Goal: Task Accomplishment & Management: Use online tool/utility

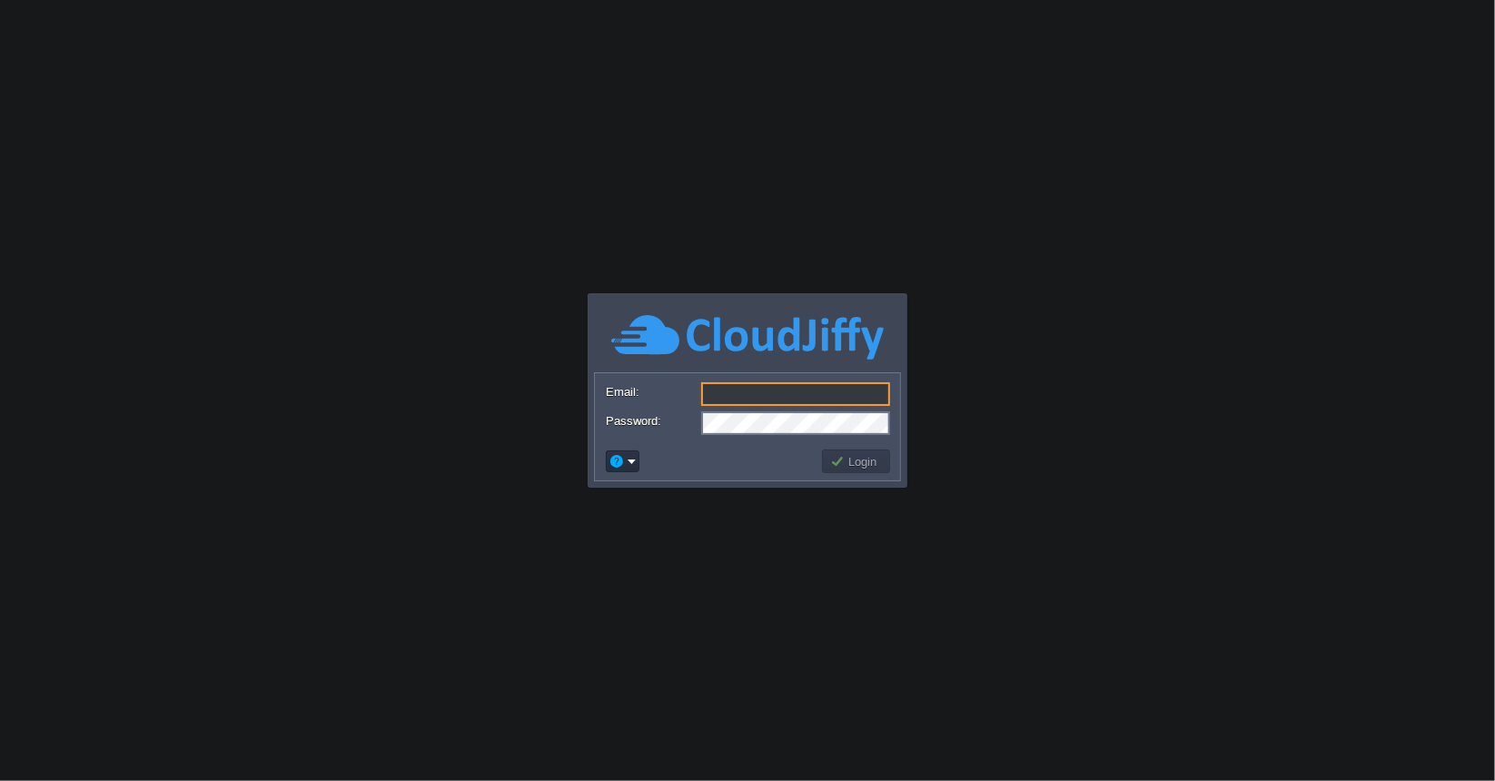
type input "[EMAIL_ADDRESS][DOMAIN_NAME]"
click at [834, 468] on button "Login" at bounding box center [856, 461] width 53 height 16
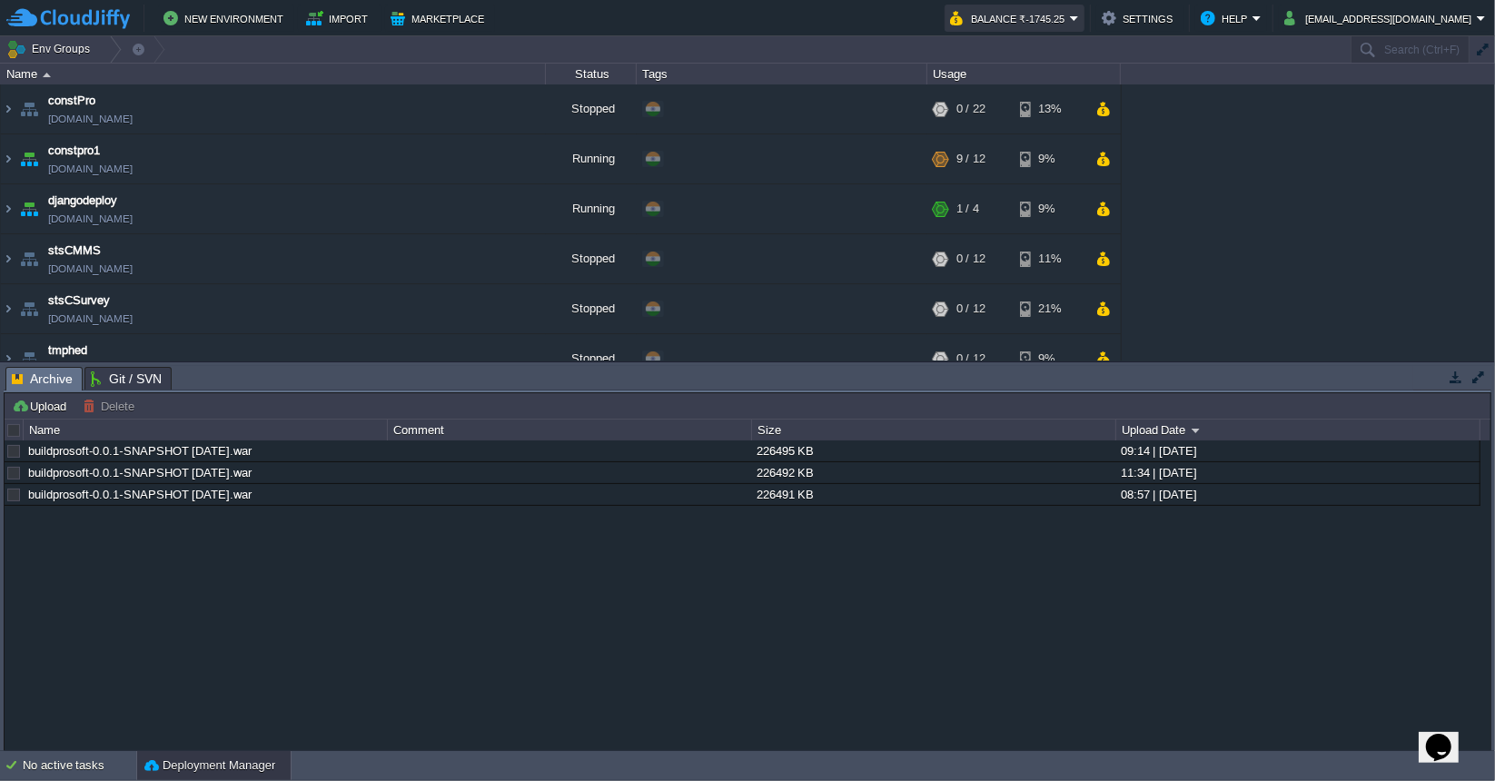
click at [1070, 19] on button "Balance ₹-1745.25" at bounding box center [1010, 18] width 120 height 22
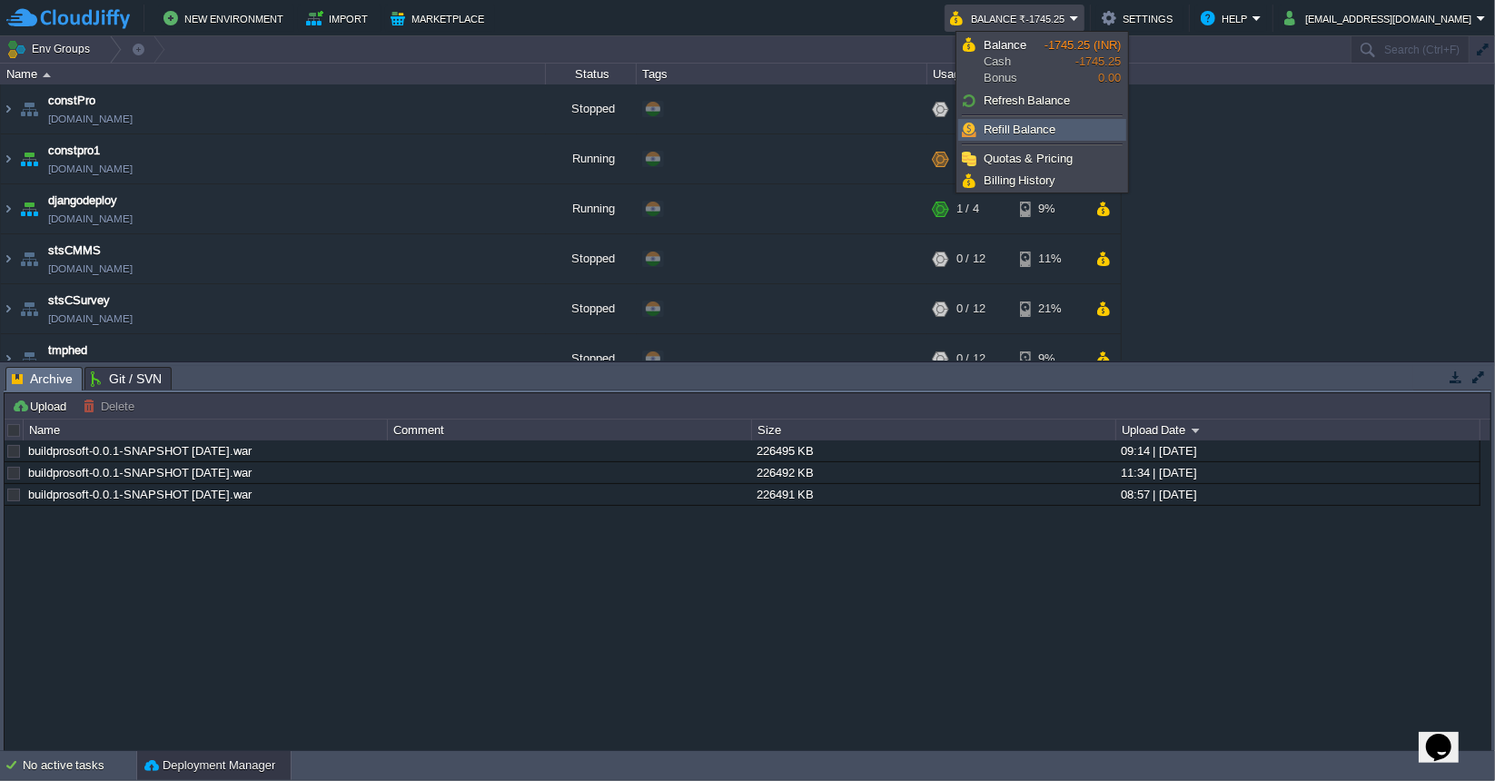
click at [1035, 133] on span "Refill Balance" at bounding box center [1019, 130] width 73 height 14
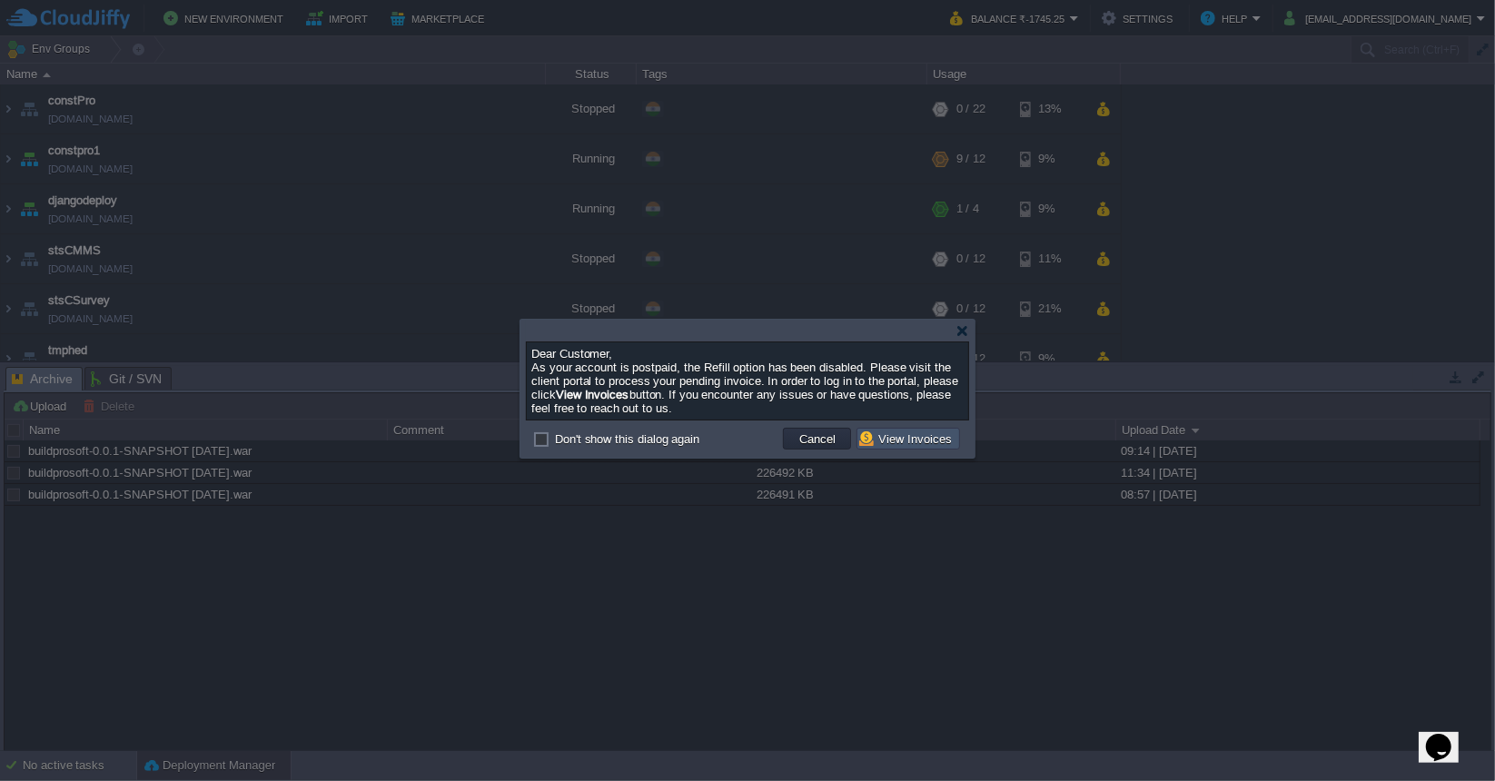
click at [894, 439] on button "View Invoices" at bounding box center [908, 438] width 98 height 16
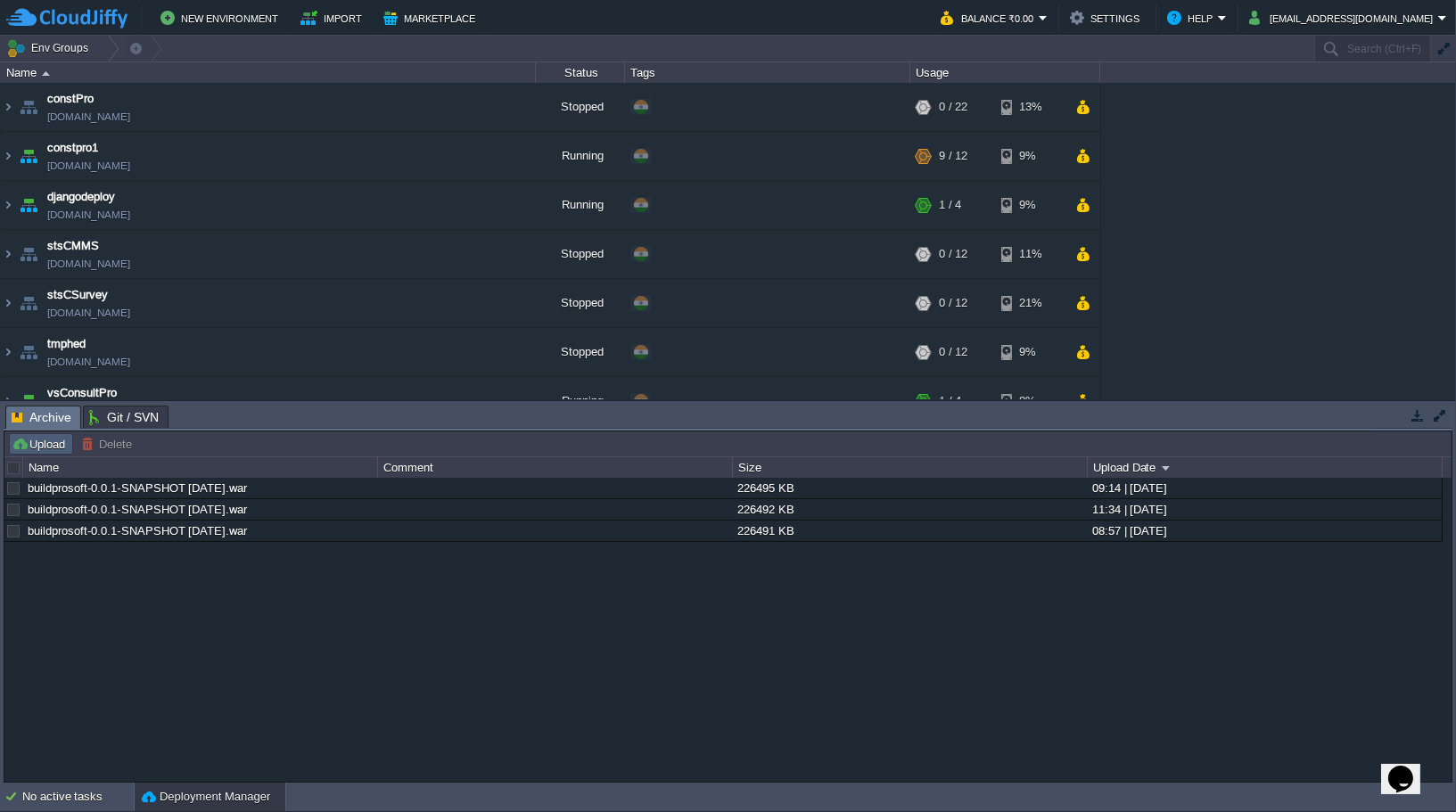
click at [42, 447] on button "Upload" at bounding box center [41, 444] width 59 height 16
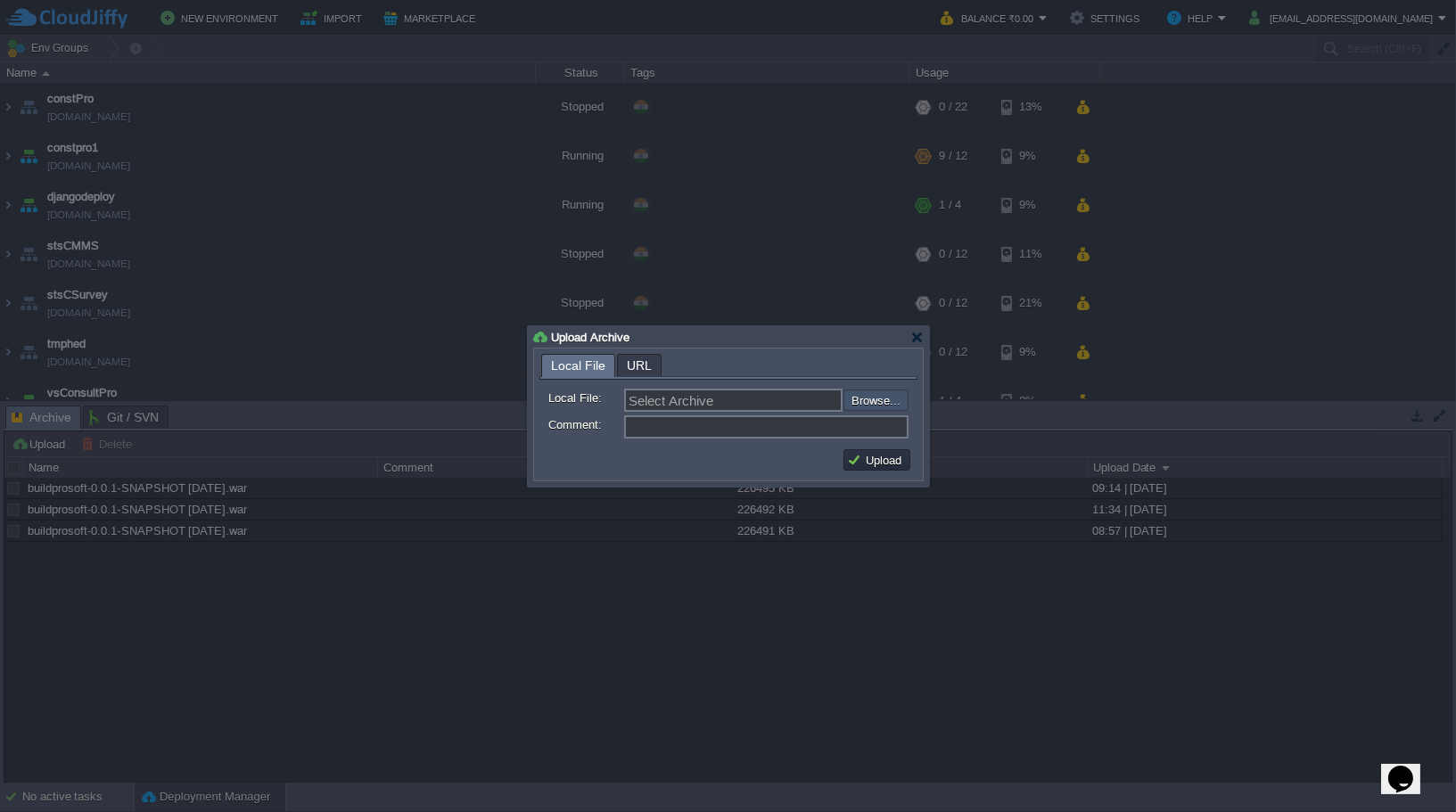
click at [879, 403] on input "file" at bounding box center [796, 400] width 226 height 21
type input "C:\fakepath\buildprosoft-0.0.1-SNAPSHOT 13-08-25.war"
type input "buildprosoft-0.0.1-SNAPSHOT 13-08-25.war"
click at [879, 460] on button "Upload" at bounding box center [877, 460] width 60 height 16
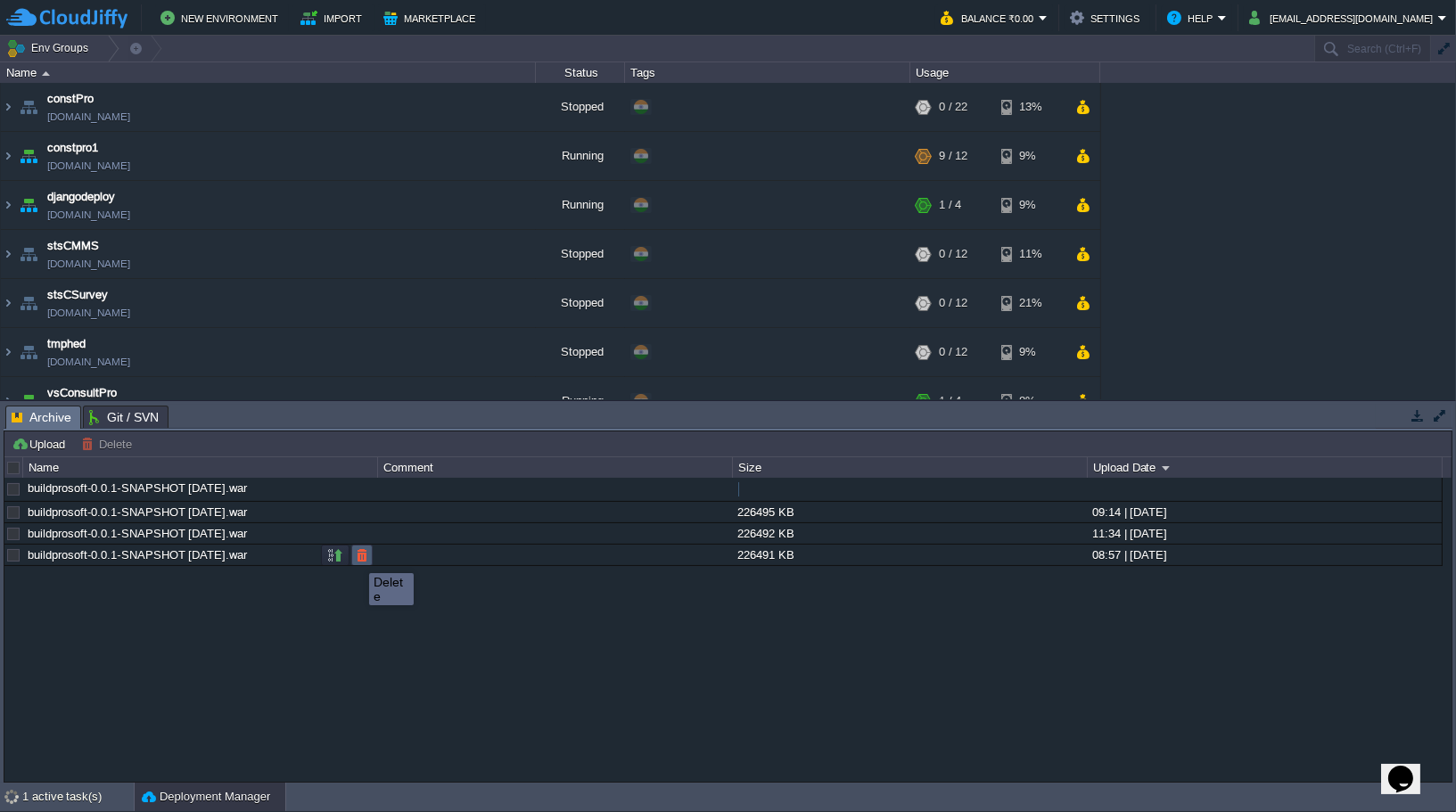
click at [358, 558] on button "button" at bounding box center [361, 556] width 16 height 16
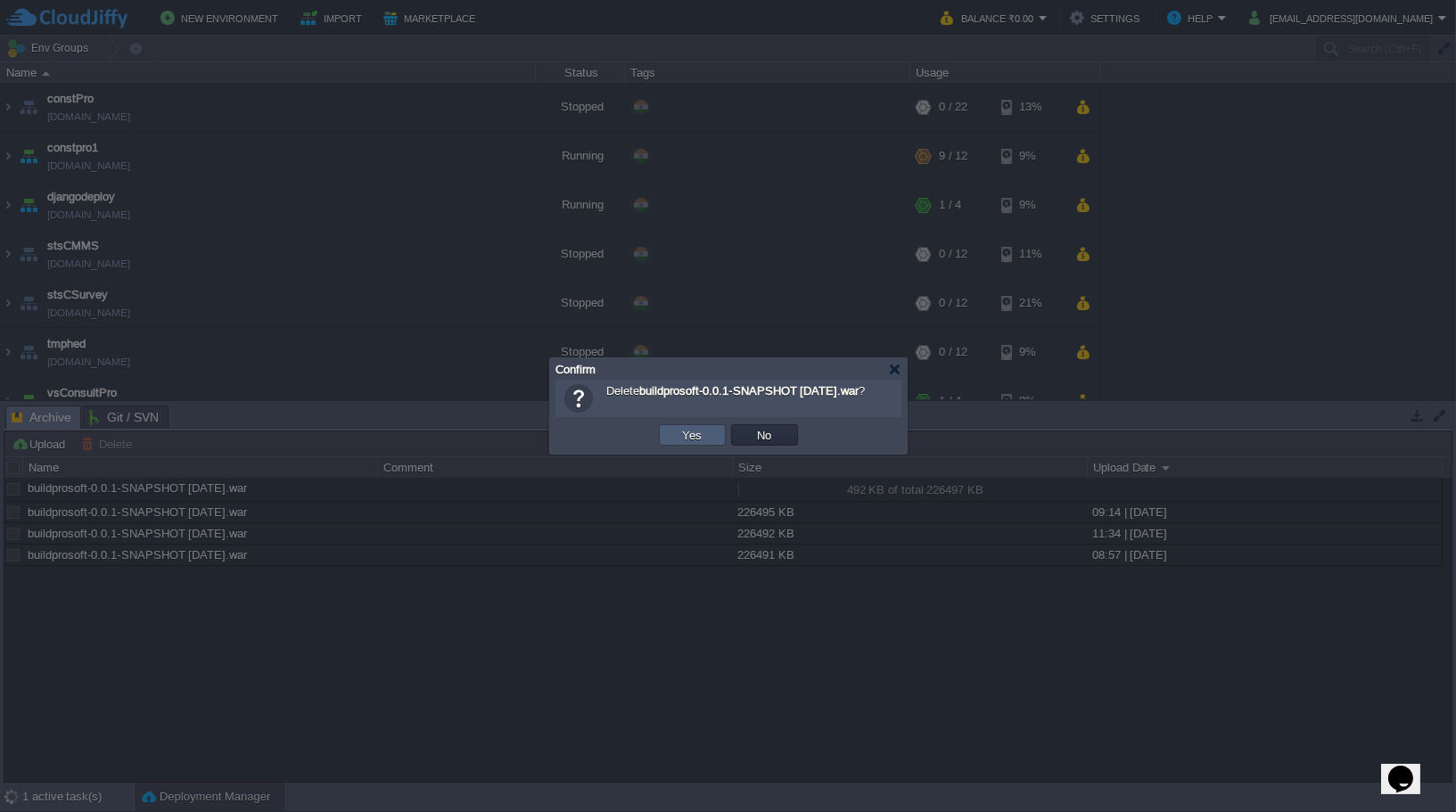
click at [722, 433] on td "Yes" at bounding box center [692, 435] width 67 height 22
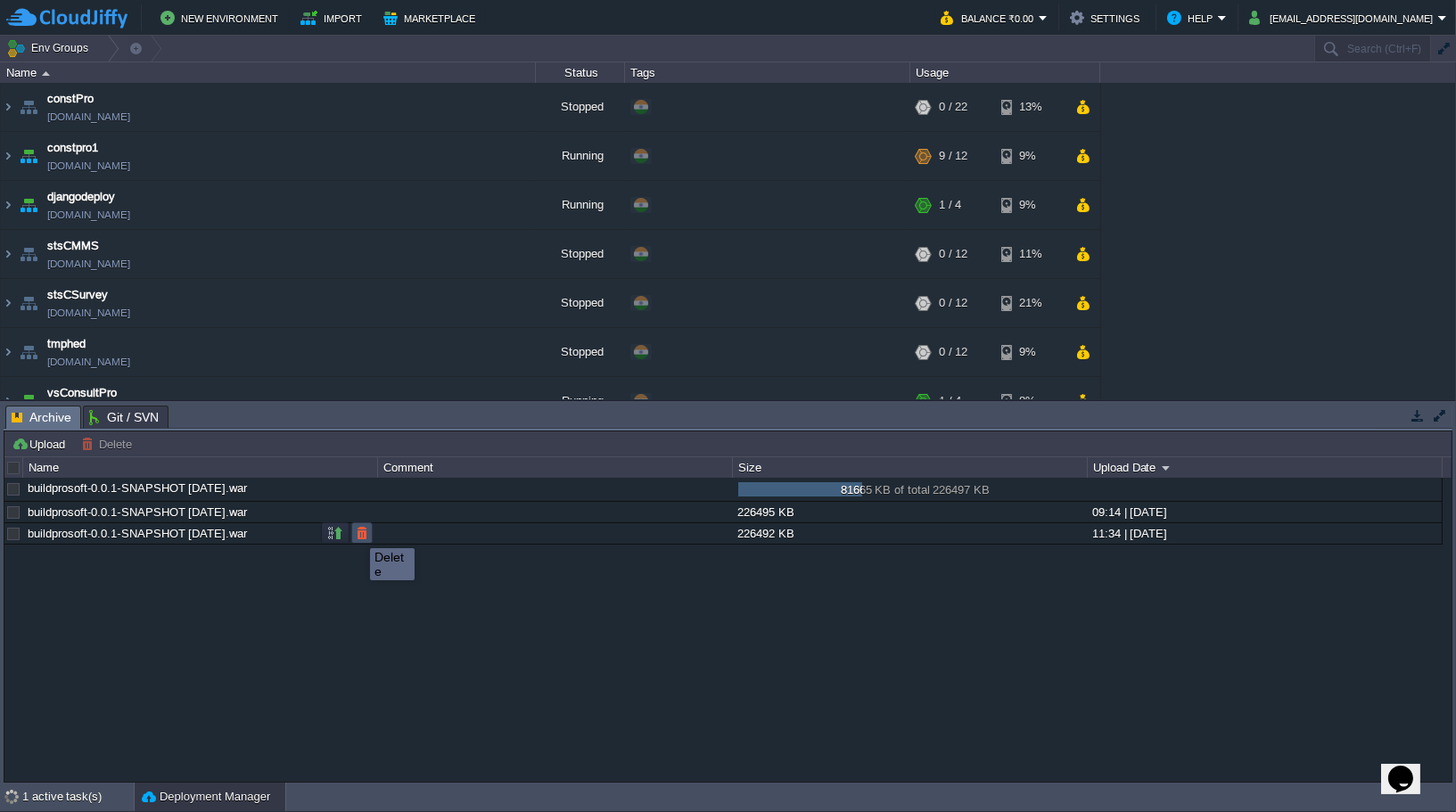
click at [356, 532] on button "button" at bounding box center [361, 533] width 16 height 16
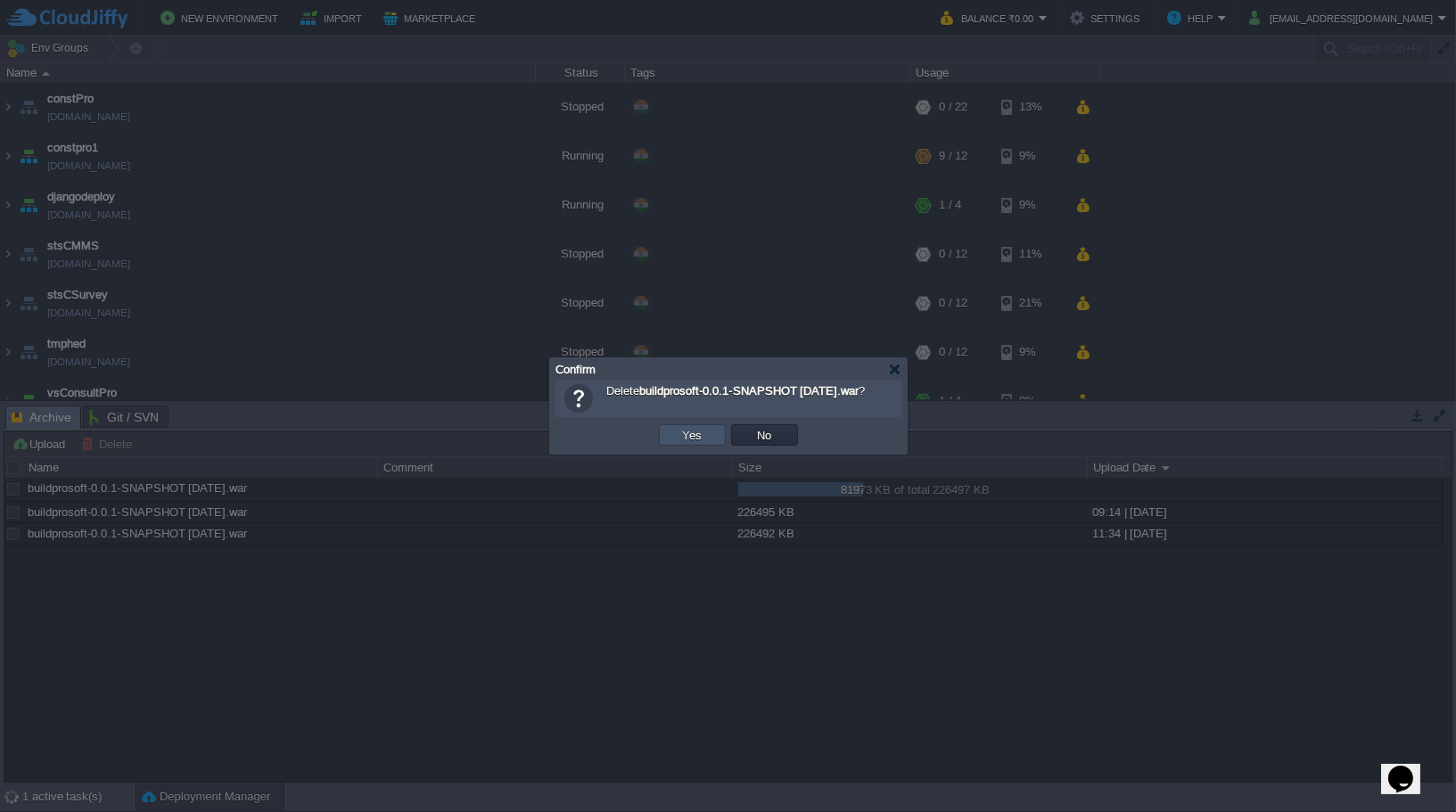
click at [700, 432] on button "Yes" at bounding box center [692, 435] width 30 height 16
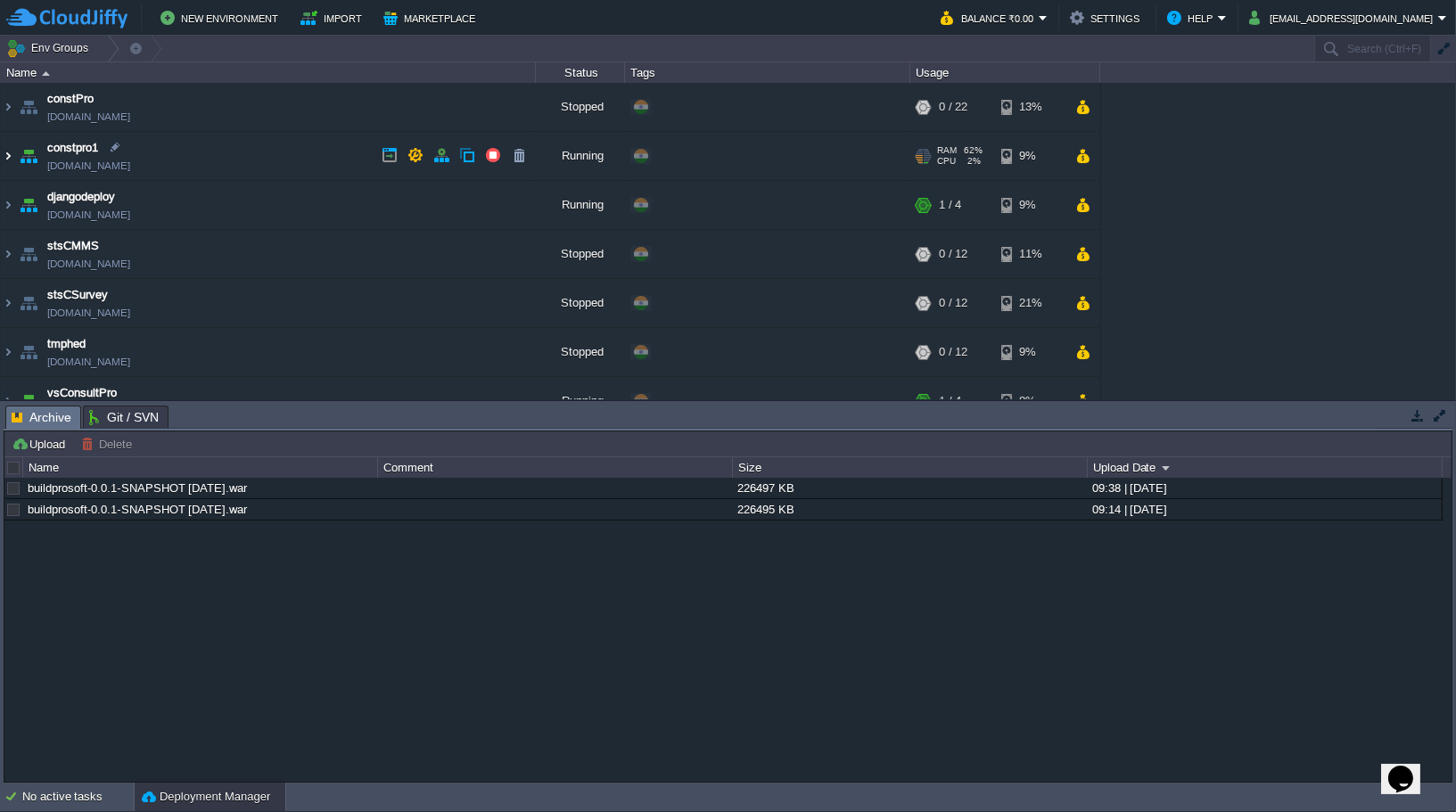
click at [8, 162] on img at bounding box center [8, 155] width 15 height 48
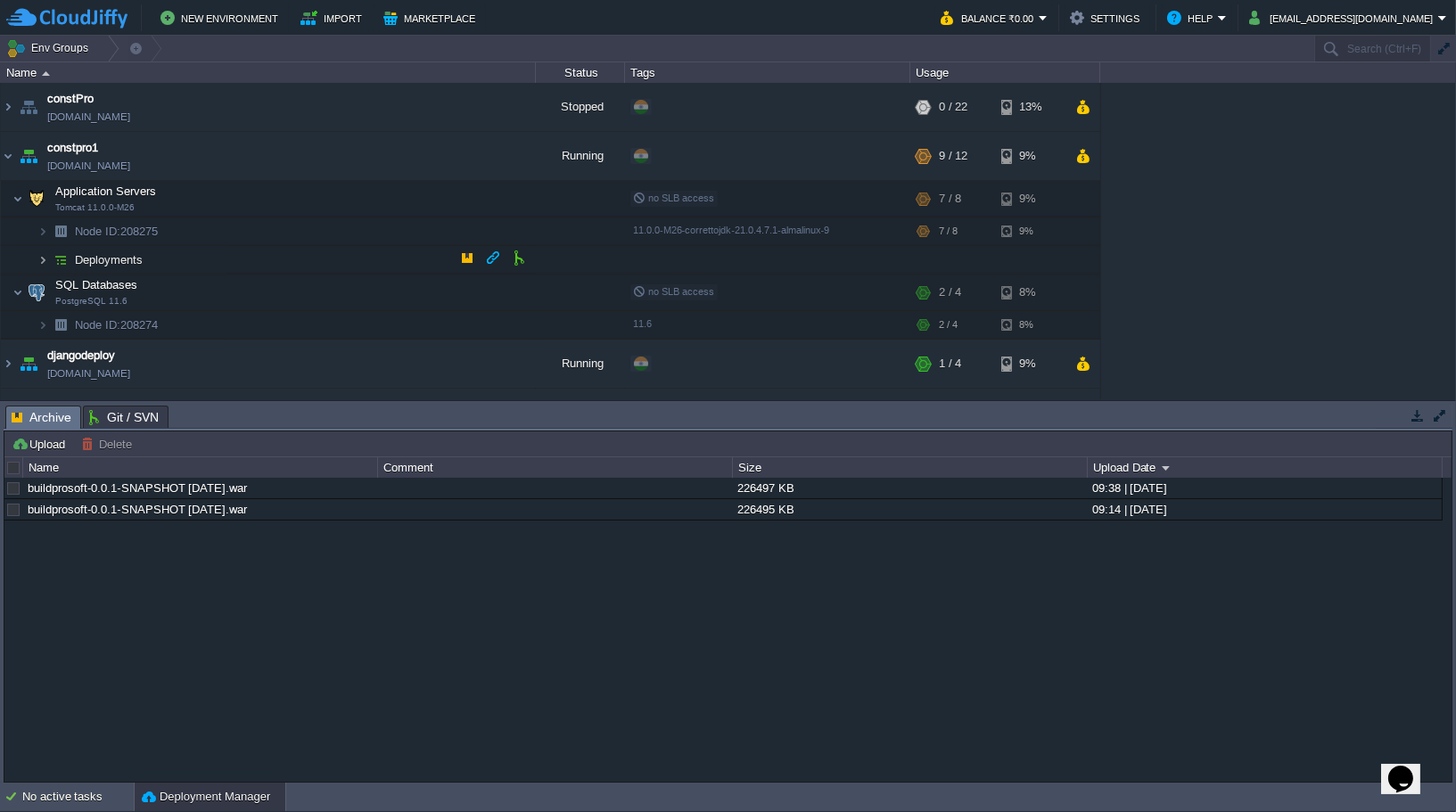
click at [43, 258] on img at bounding box center [42, 260] width 11 height 27
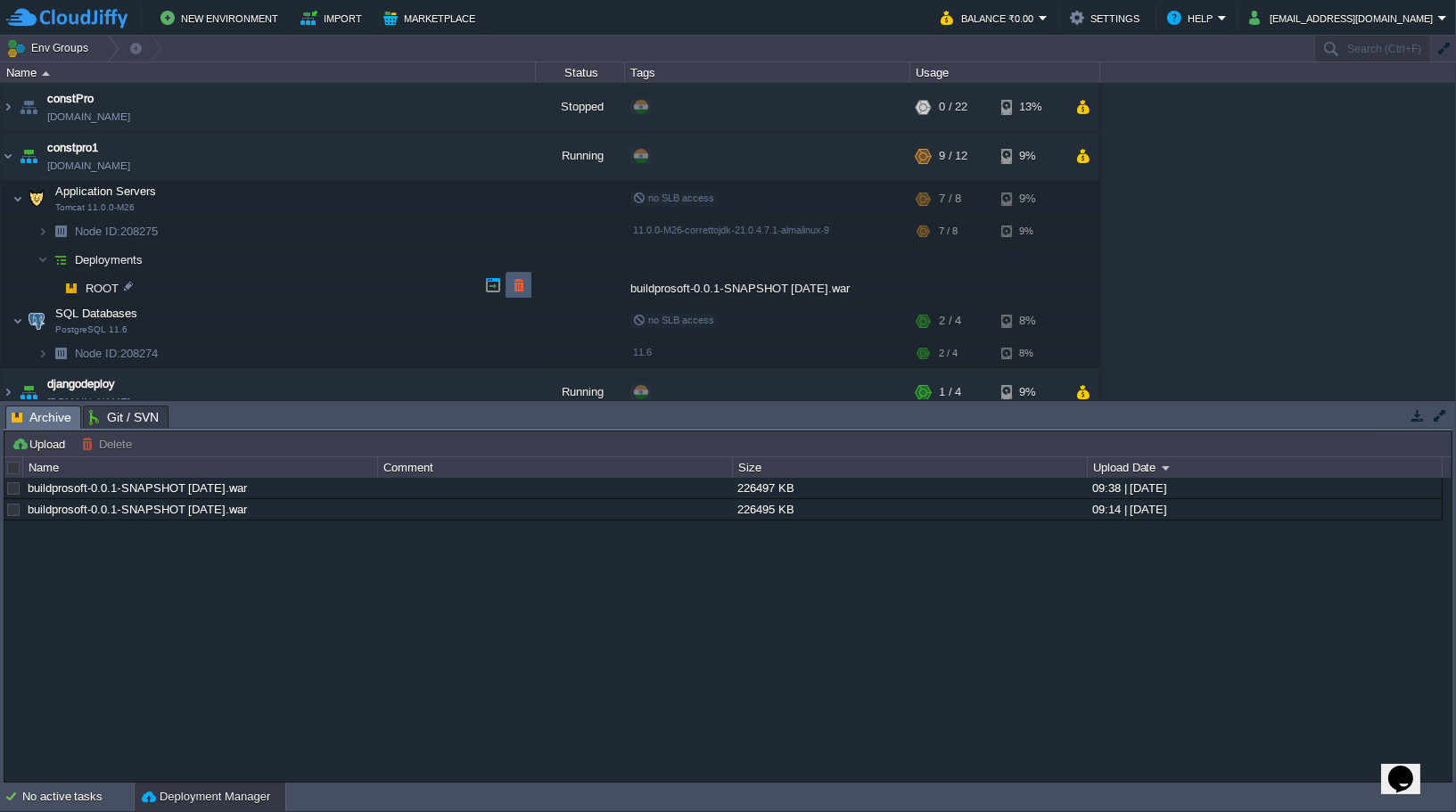
click at [515, 285] on button "button" at bounding box center [518, 285] width 16 height 16
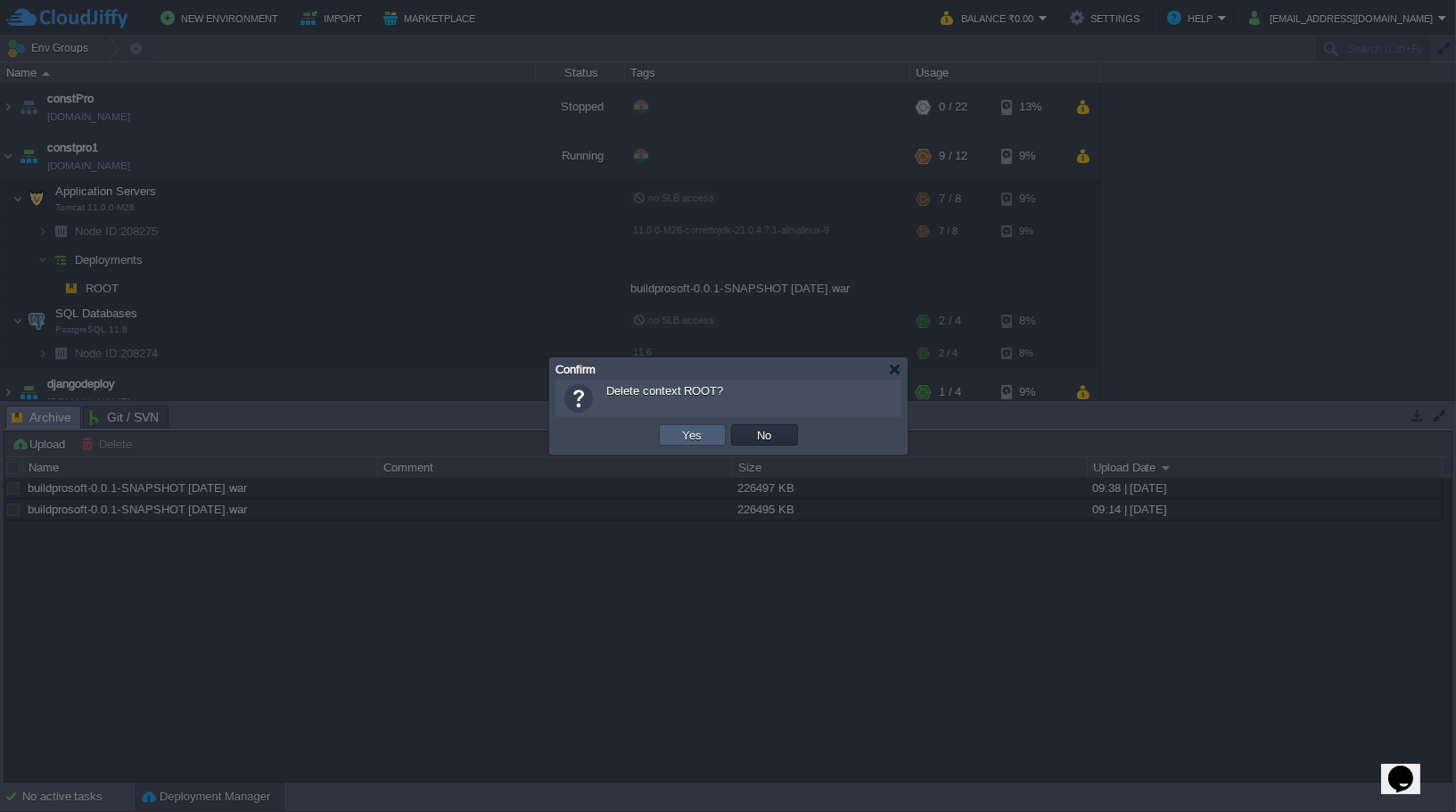
click at [713, 445] on td "Yes" at bounding box center [692, 435] width 67 height 22
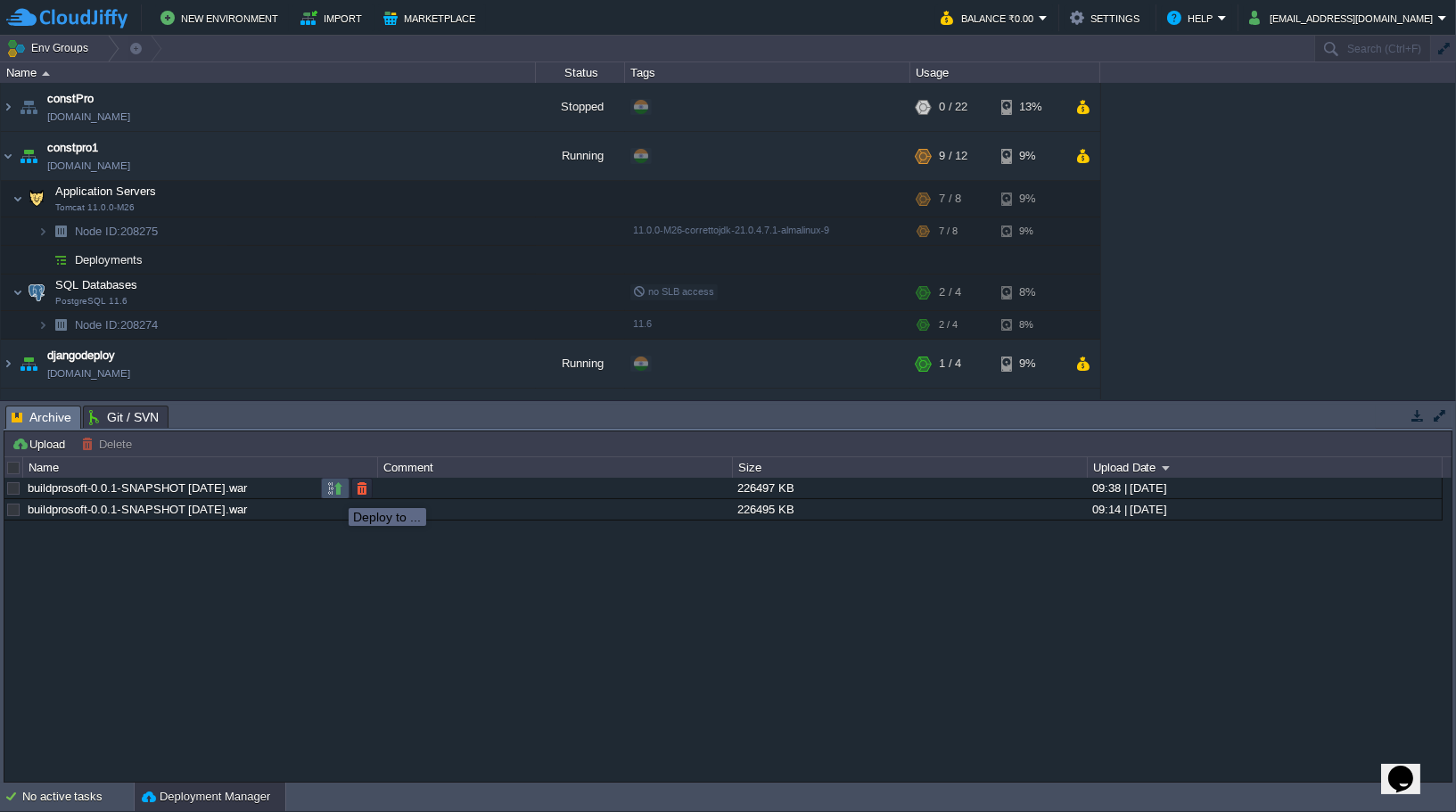
click at [341, 490] on button "button" at bounding box center [335, 488] width 16 height 16
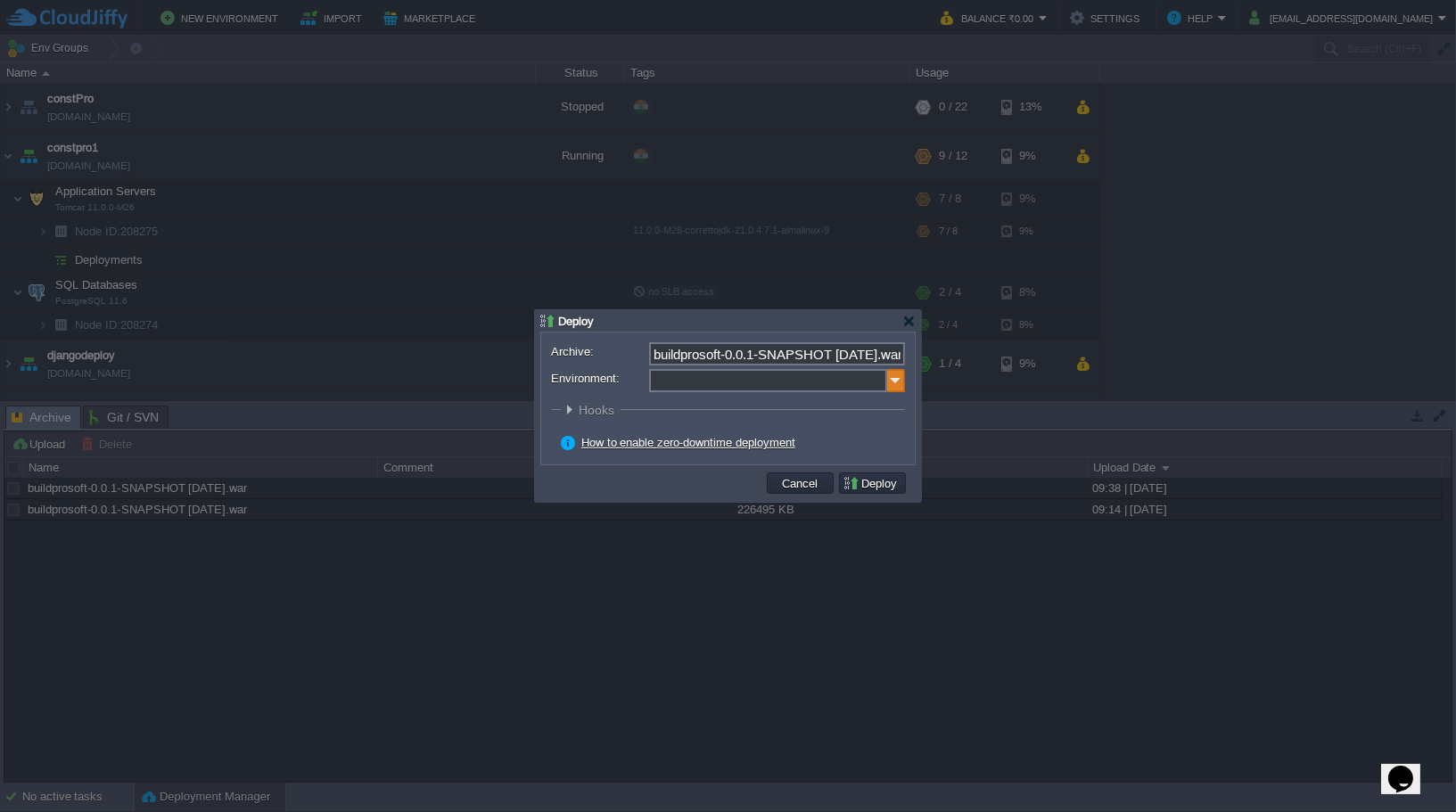
click at [899, 380] on img at bounding box center [895, 381] width 18 height 24
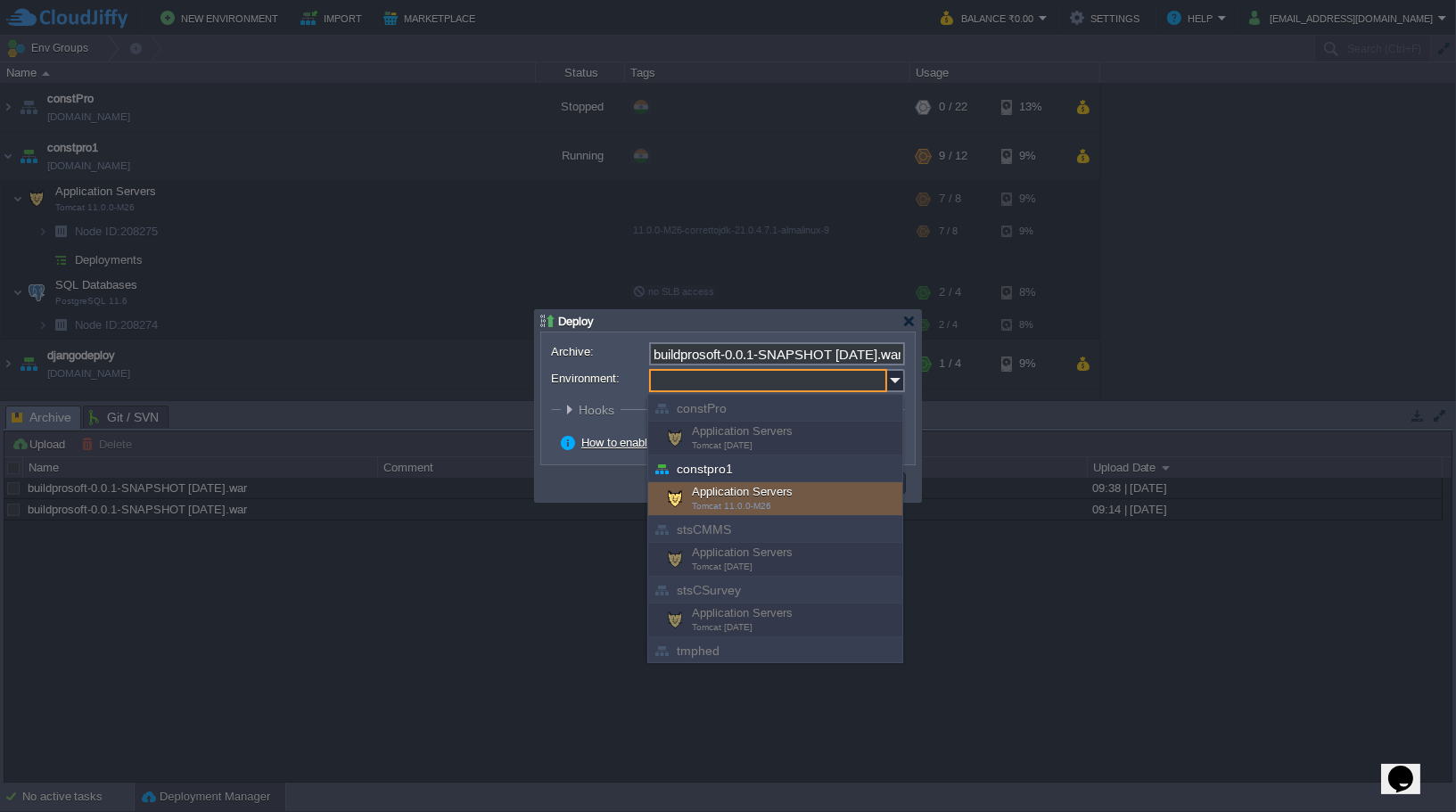
click at [778, 492] on div "Application Servers Tomcat 11.0.0-M26" at bounding box center [775, 499] width 254 height 34
type input "Application Servers (constpro1)"
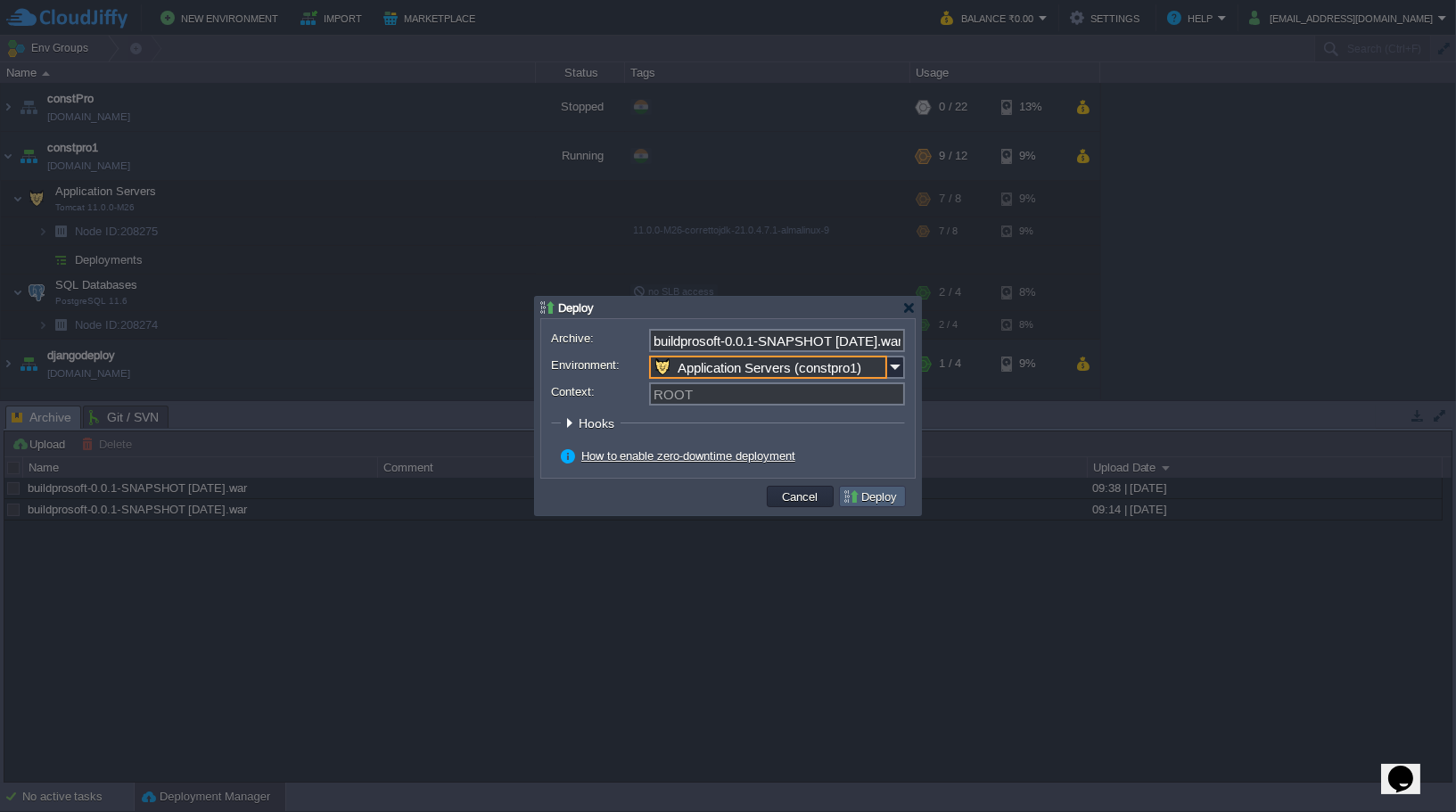
click at [869, 496] on button "Deploy" at bounding box center [872, 497] width 60 height 16
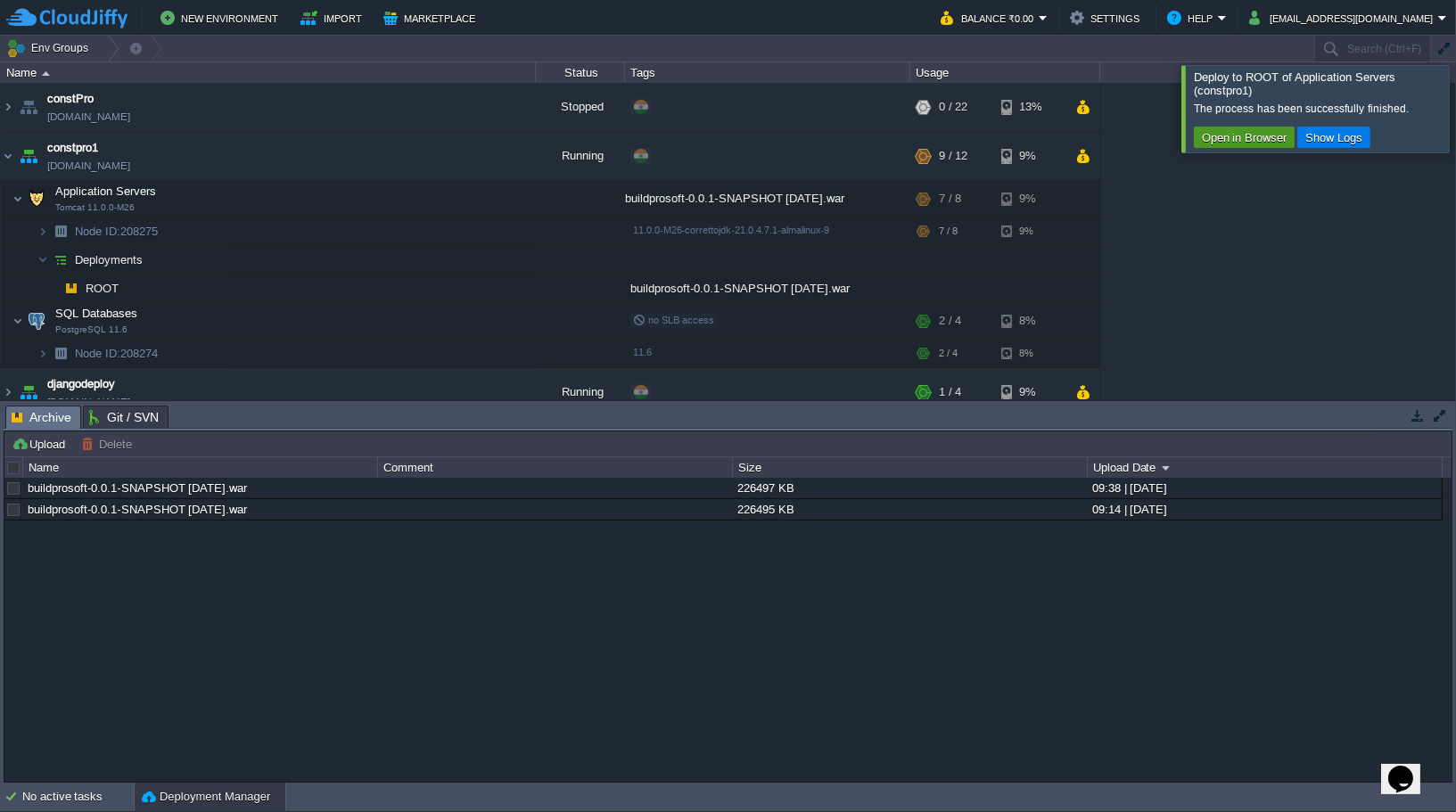
click at [1245, 138] on button "Open in Browser" at bounding box center [1244, 137] width 95 height 16
